Goal: Task Accomplishment & Management: Manage account settings

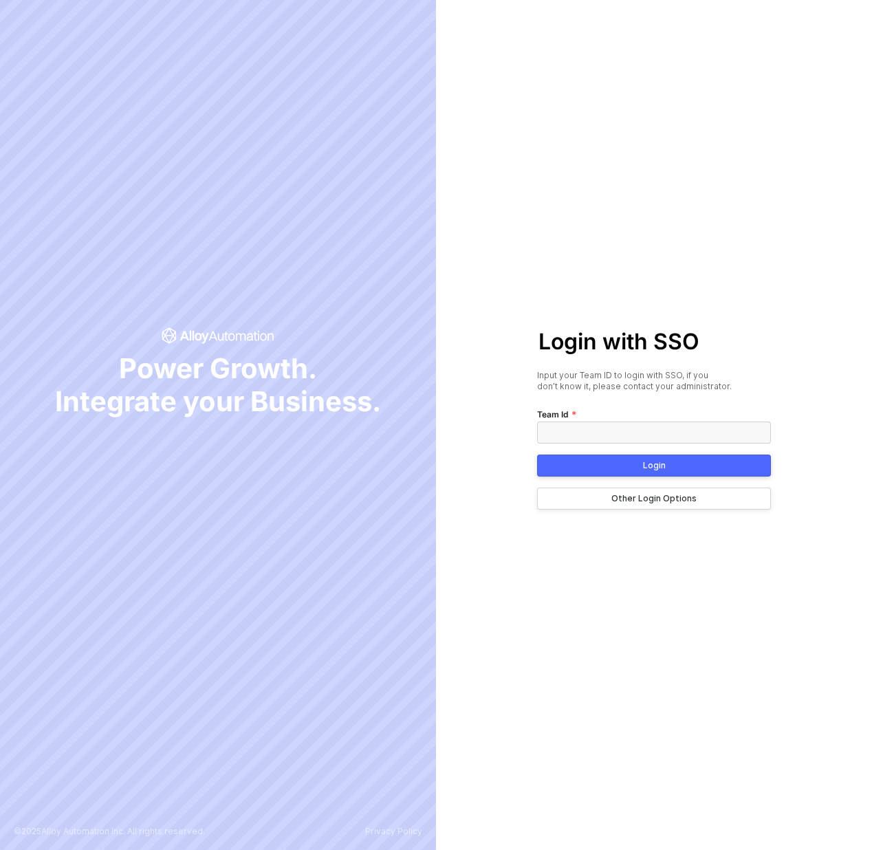
click at [598, 497] on button "Other Login Options" at bounding box center [654, 498] width 234 height 22
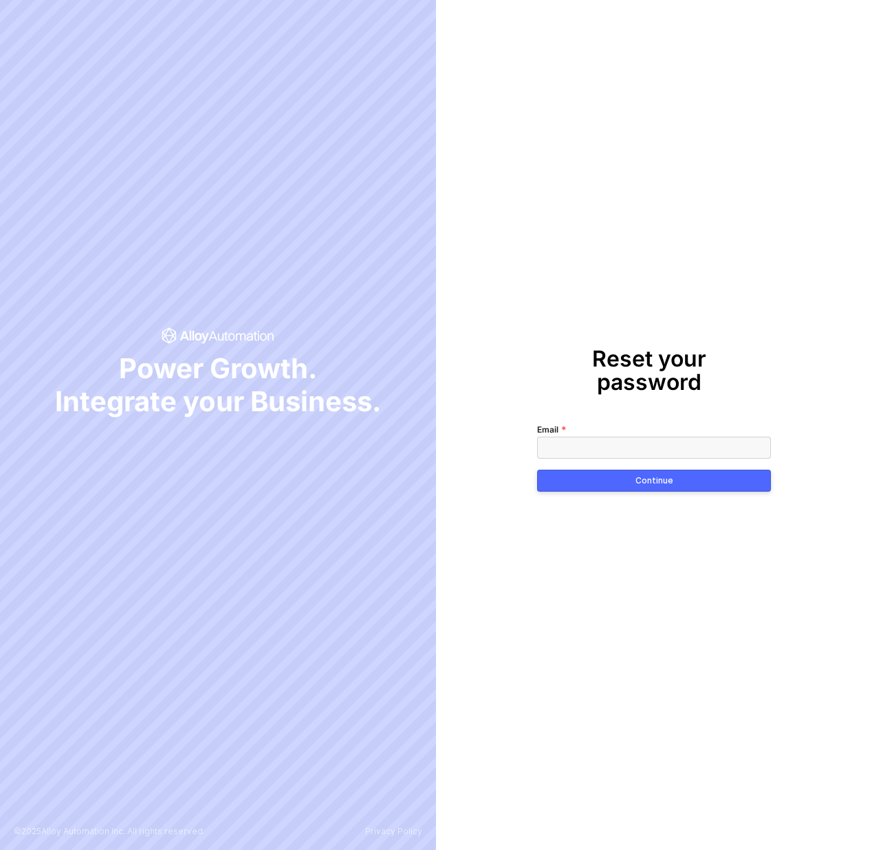
click at [586, 437] on input "Email" at bounding box center [654, 447] width 234 height 22
type input "[PERSON_NAME][EMAIL_ADDRESS][DOMAIN_NAME]"
click at [659, 475] on div "Continue" at bounding box center [654, 480] width 38 height 11
click at [601, 436] on input "Email" at bounding box center [654, 447] width 234 height 22
type input "[PERSON_NAME][EMAIL_ADDRESS][DOMAIN_NAME]"
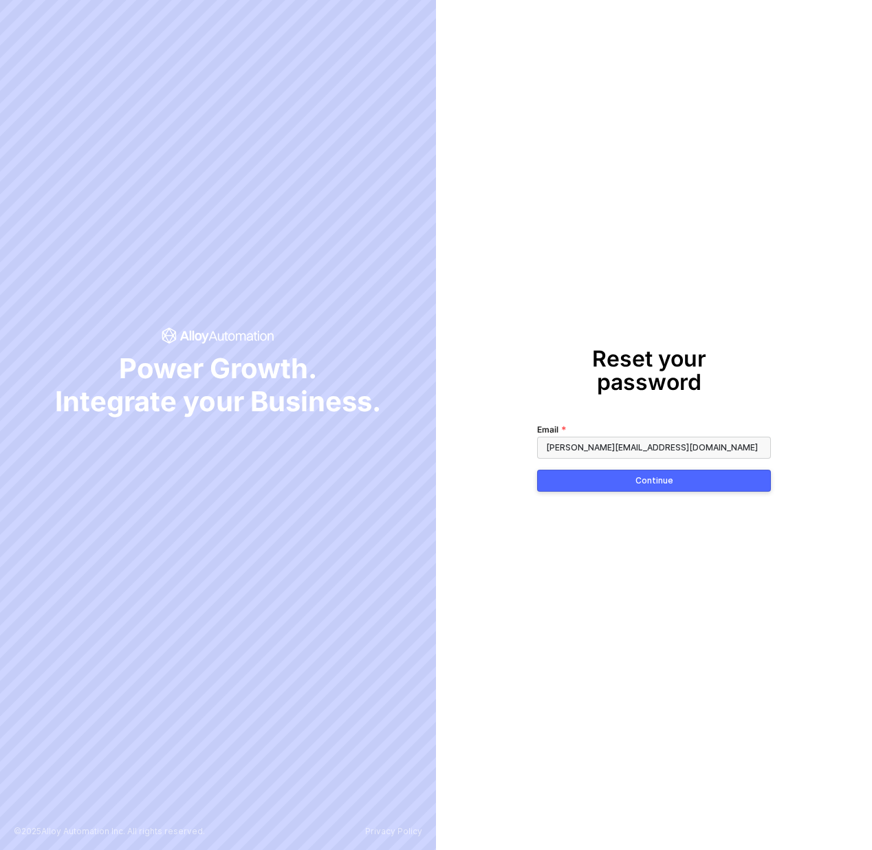
click at [669, 474] on button "Continue" at bounding box center [654, 480] width 234 height 22
